Goal: Check status: Check status

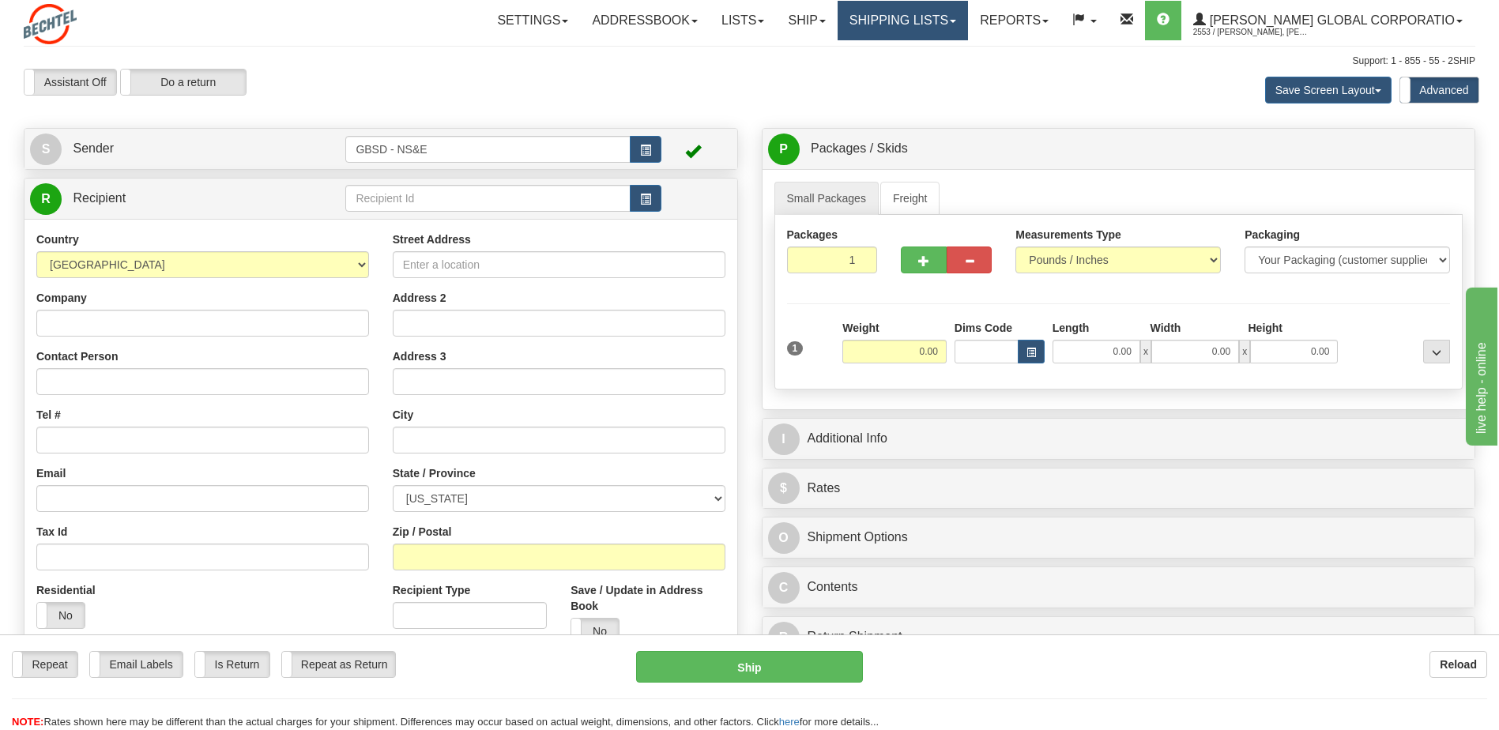
click at [968, 21] on link "Shipping lists" at bounding box center [902, 20] width 130 height 39
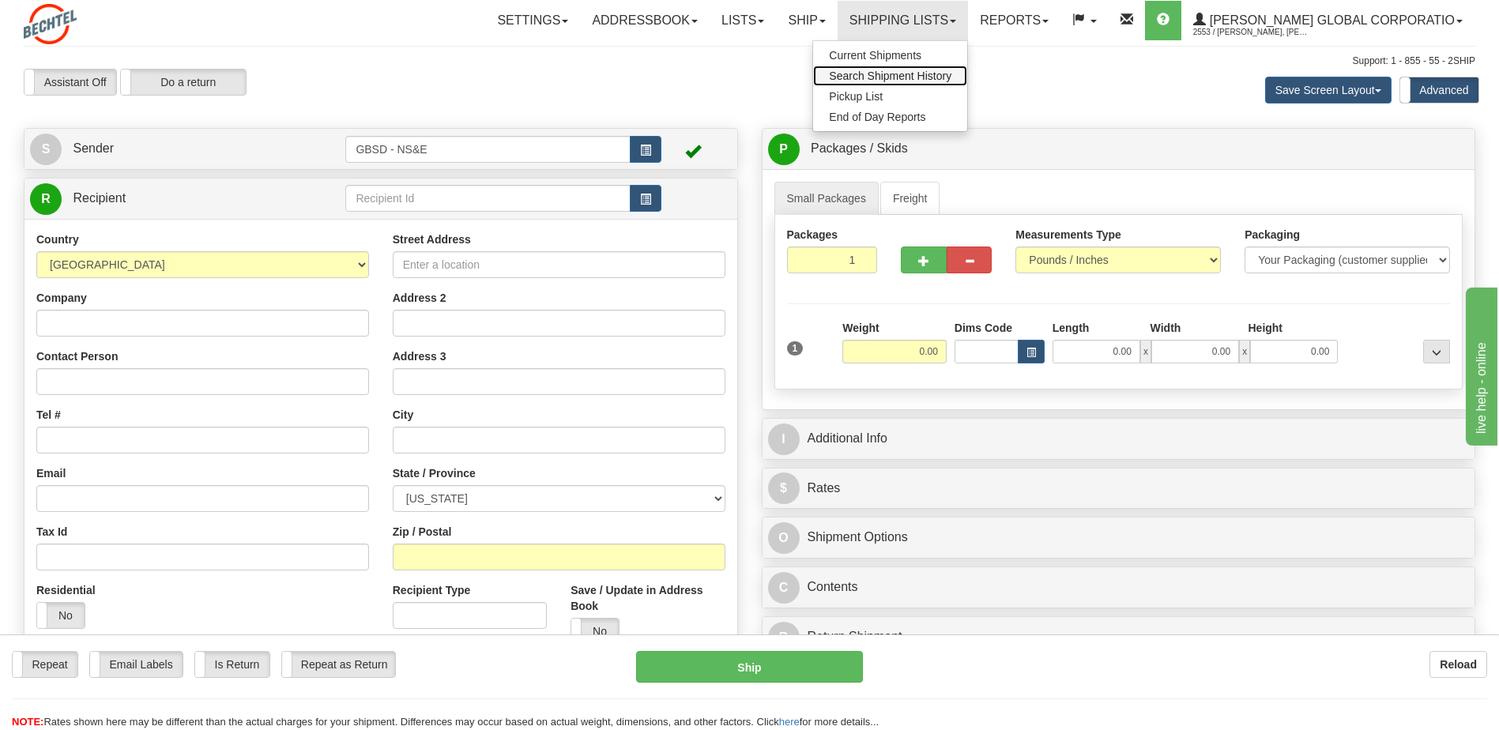
click at [951, 71] on span "Search Shipment History" at bounding box center [890, 76] width 122 height 13
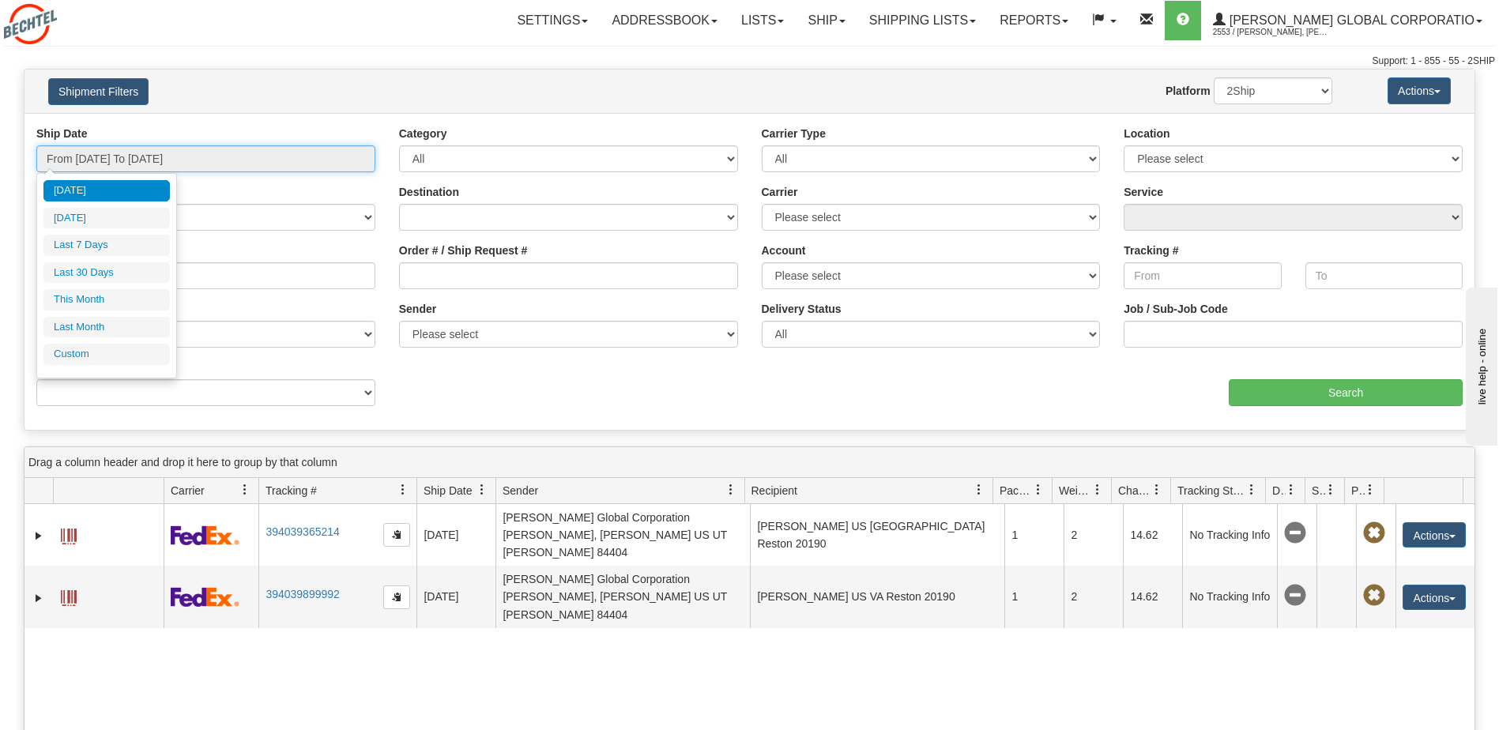
click at [251, 156] on input "From [DATE] To [DATE]" at bounding box center [205, 158] width 339 height 27
click at [110, 250] on li "Last 7 Days" at bounding box center [106, 245] width 126 height 21
type input "From [DATE] To [DATE]"
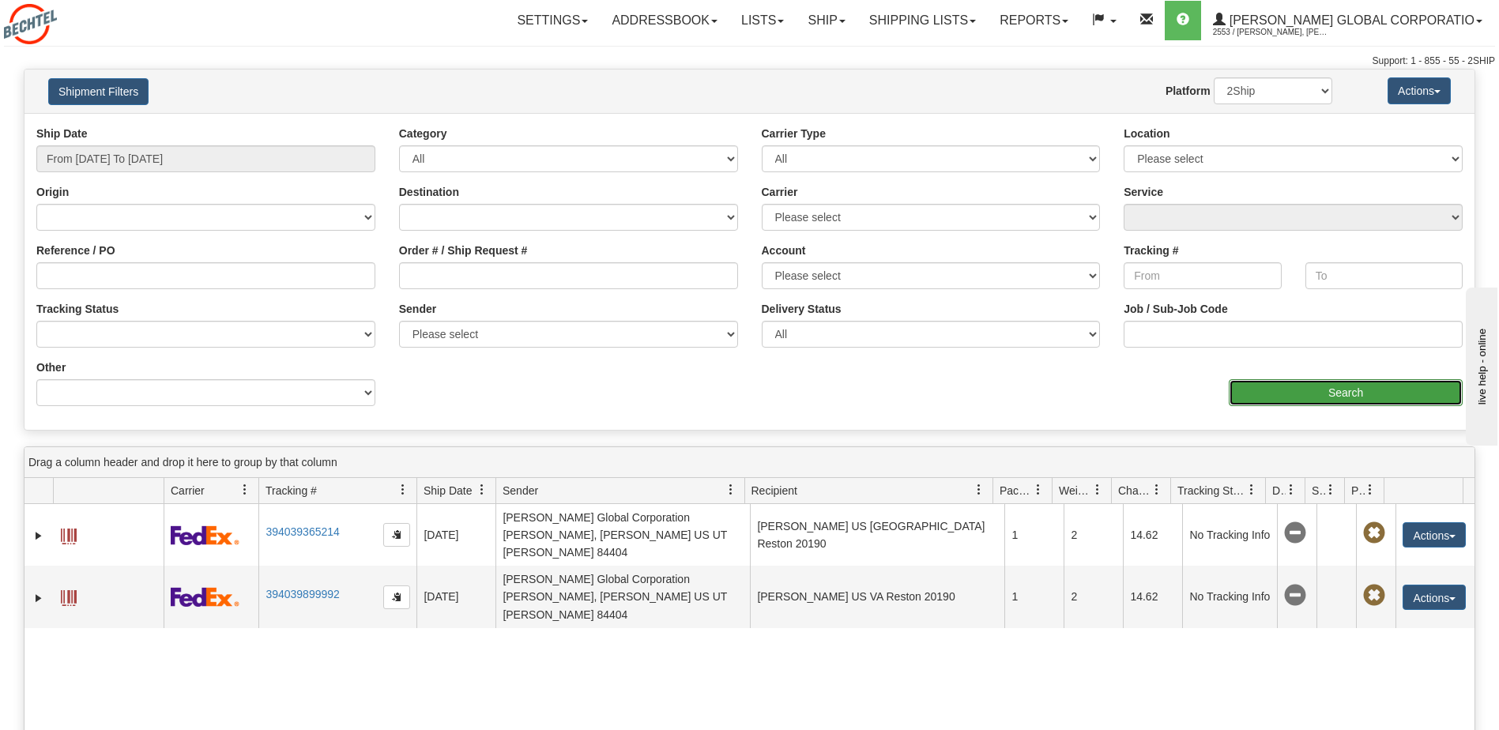
click at [1344, 390] on input "Search" at bounding box center [1345, 392] width 234 height 27
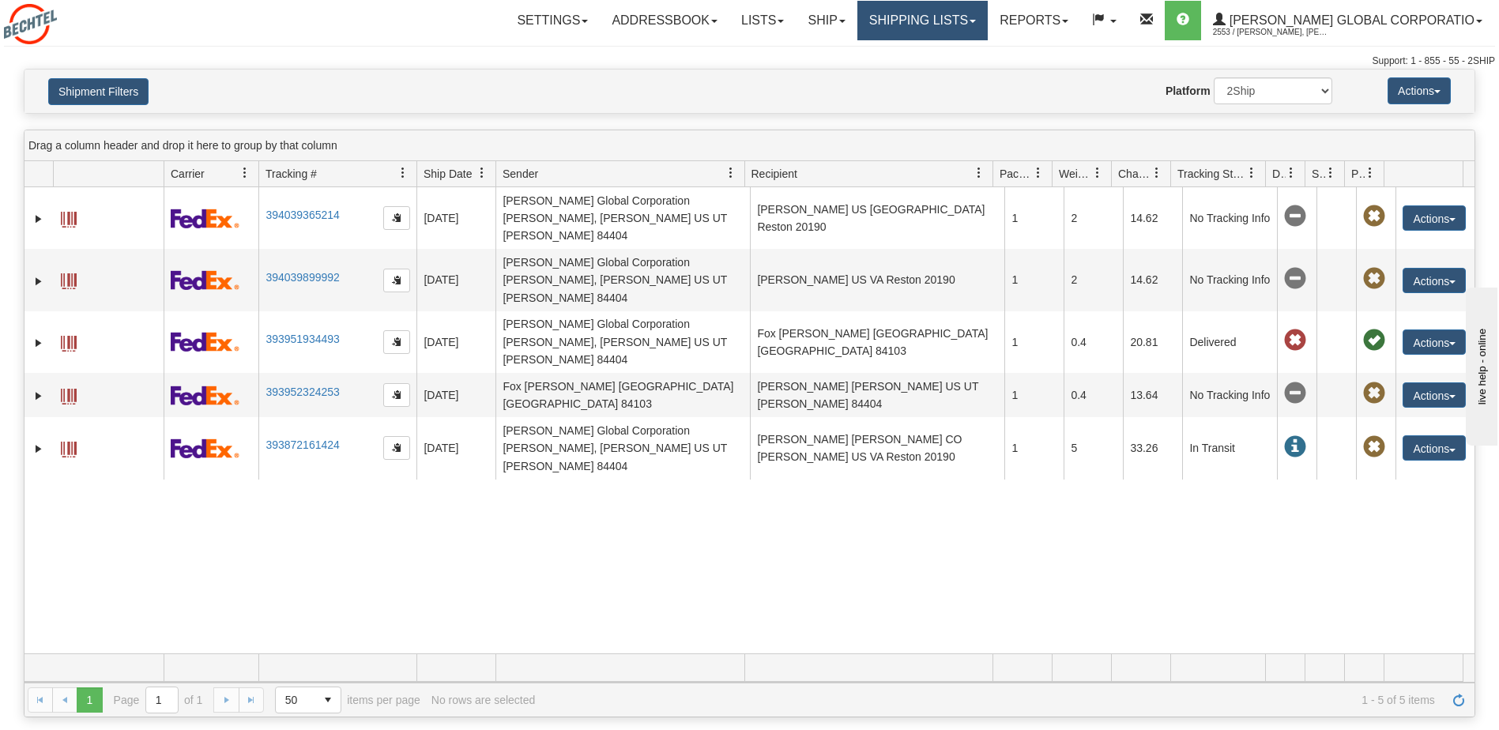
click at [987, 19] on link "Shipping lists" at bounding box center [922, 20] width 130 height 39
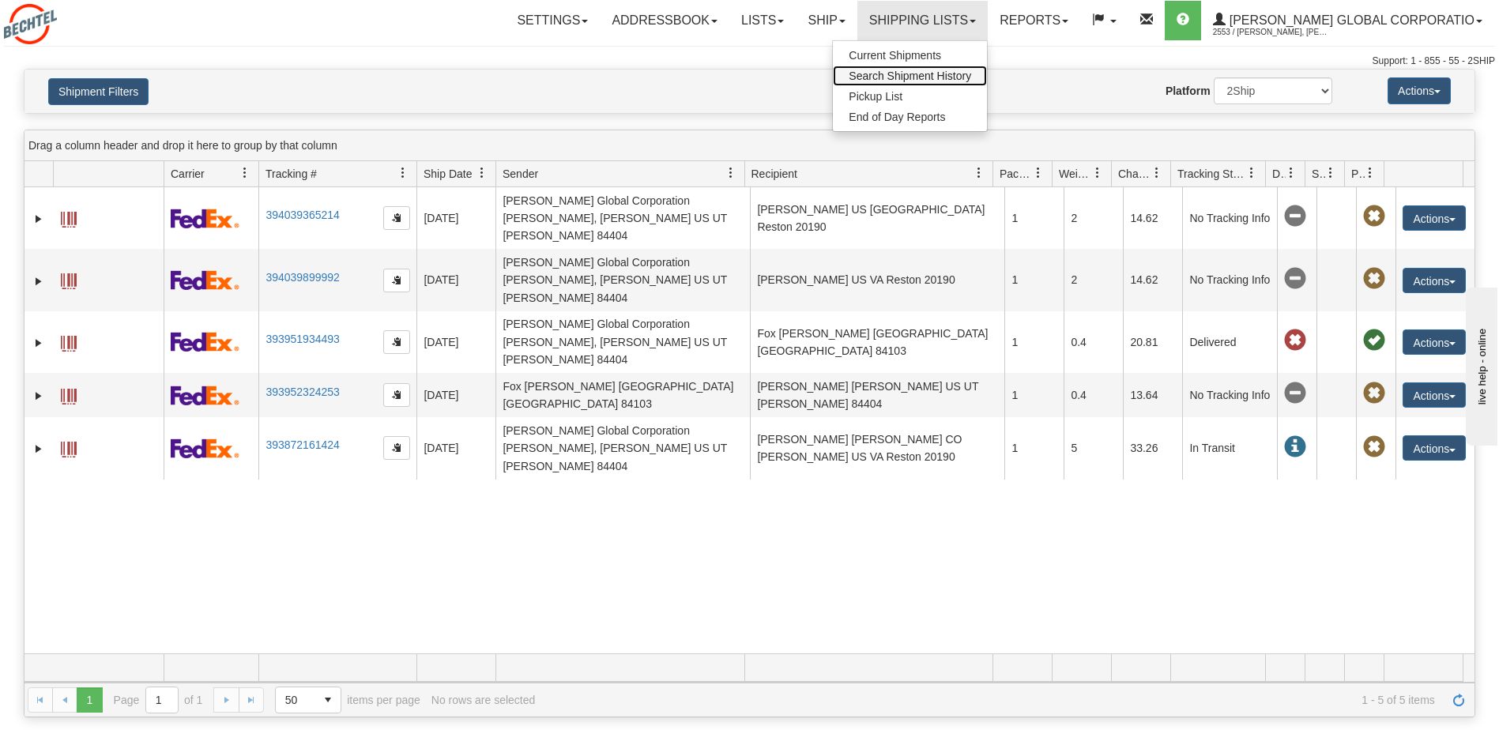
click at [963, 75] on span "Search Shipment History" at bounding box center [909, 76] width 122 height 13
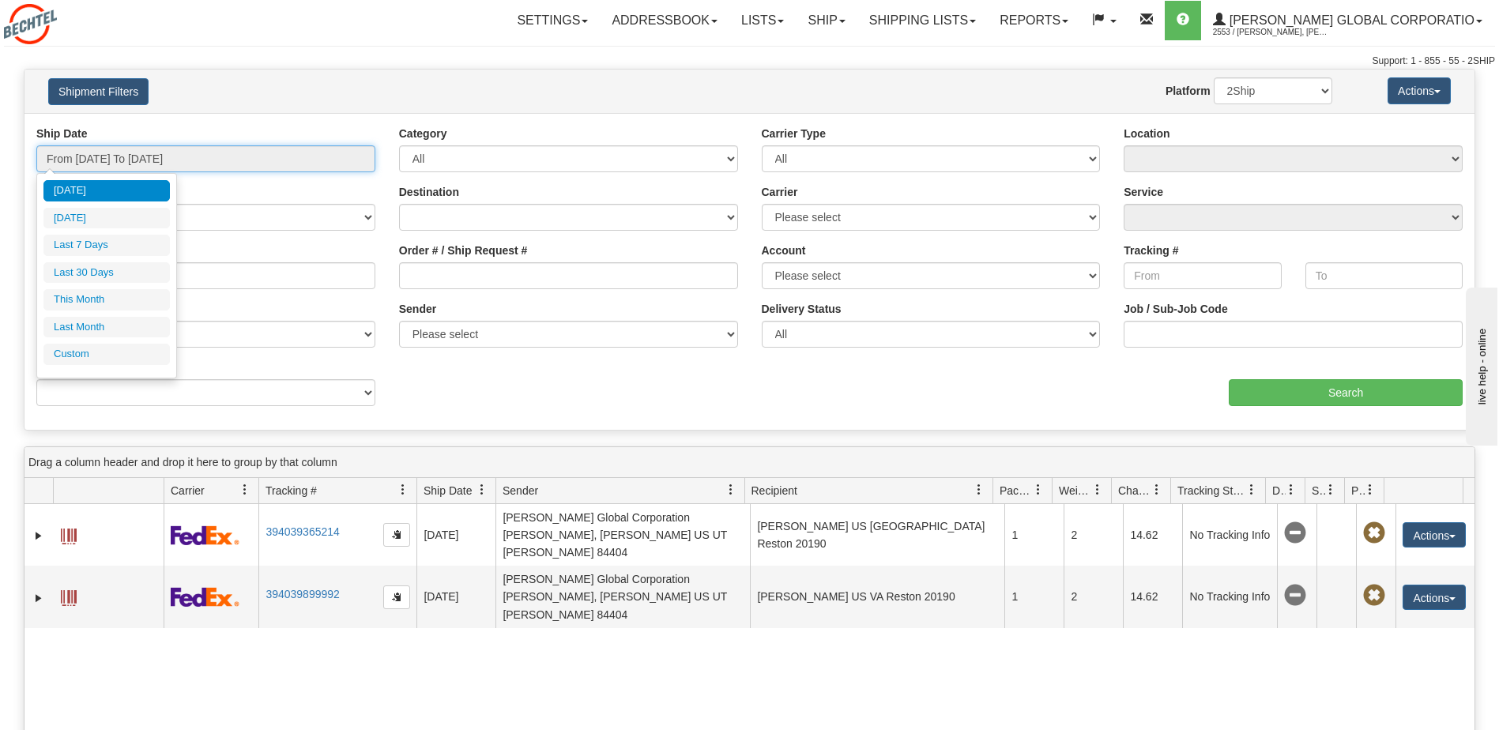
click at [230, 160] on input "From [DATE] To [DATE]" at bounding box center [205, 158] width 339 height 27
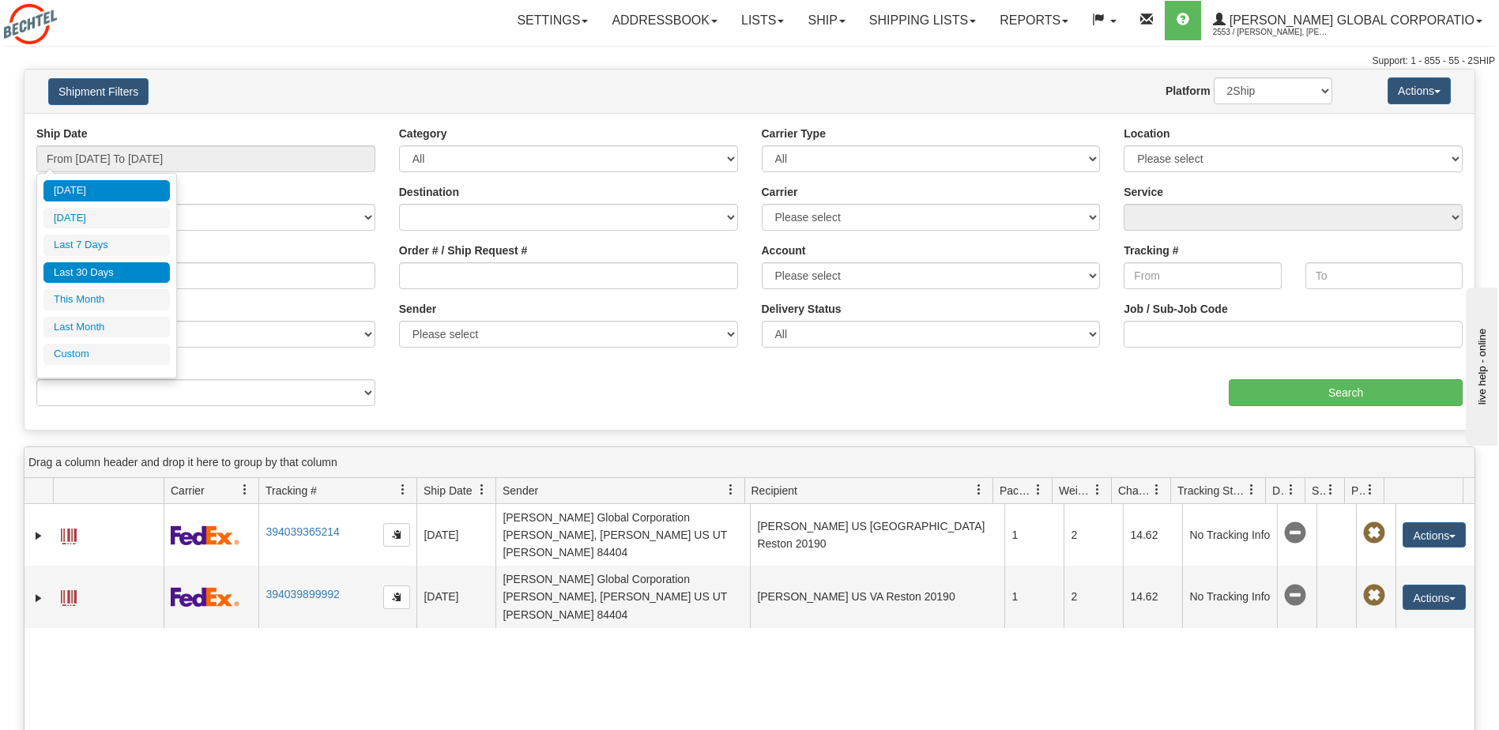
click at [112, 267] on li "Last 30 Days" at bounding box center [106, 272] width 126 height 21
type input "From 09/10/2025 To 10/09/2025"
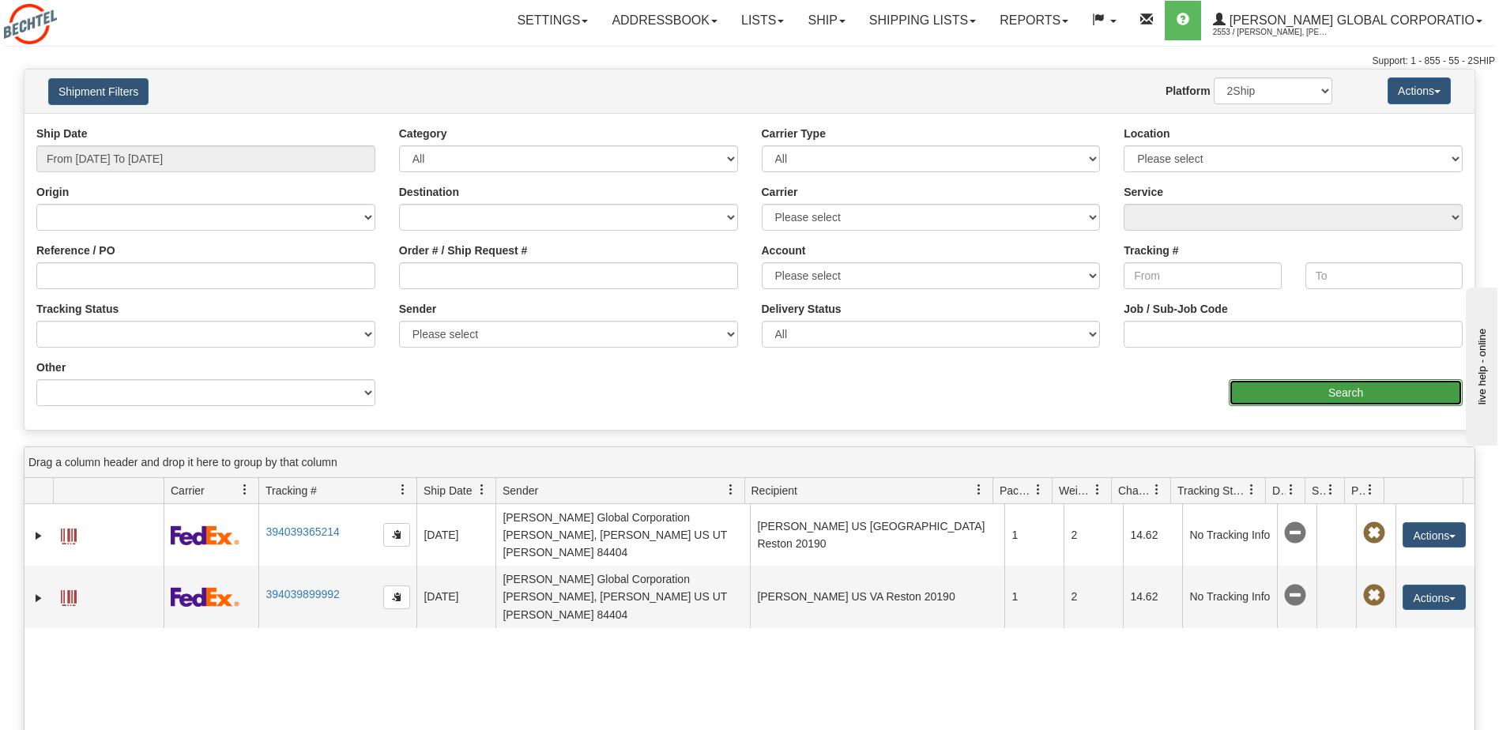
click at [1371, 393] on input "Search" at bounding box center [1345, 392] width 234 height 27
